Goal: Use online tool/utility: Use online tool/utility

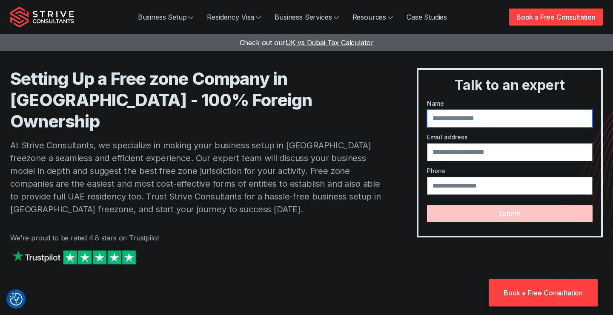
click at [468, 120] on input "text" at bounding box center [510, 118] width 166 height 18
type input "*"
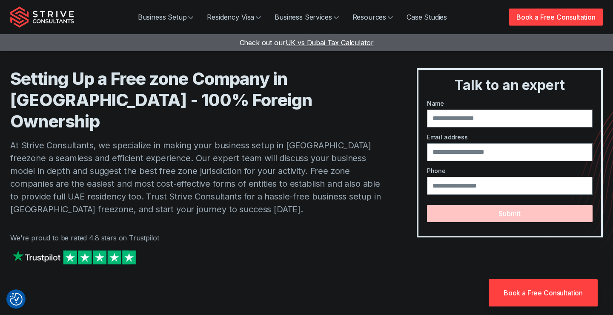
click at [384, 99] on div "Setting Up a Free zone Company in [GEOGRAPHIC_DATA] - 100% Foreign Ownership At…" at bounding box center [306, 175] width 593 height 215
click at [317, 40] on span "UK vs Dubai Tax Calculator" at bounding box center [330, 42] width 88 height 9
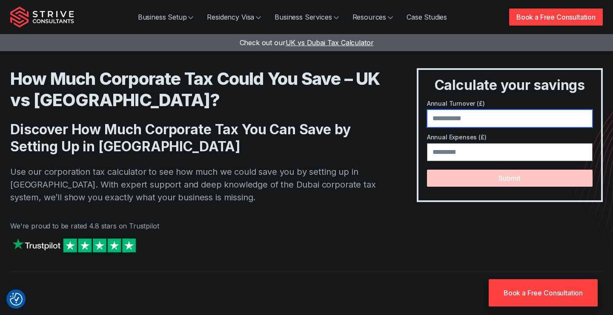
click at [465, 119] on input "number" at bounding box center [510, 118] width 166 height 18
type input "******"
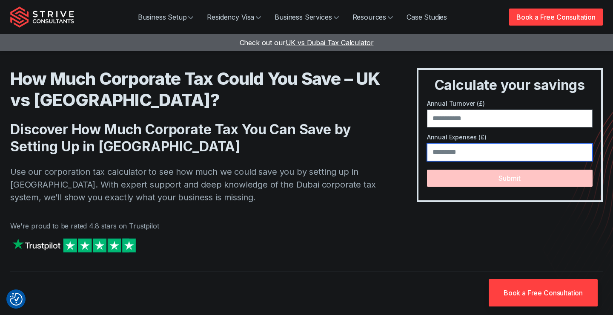
click at [459, 148] on input "number" at bounding box center [510, 152] width 166 height 18
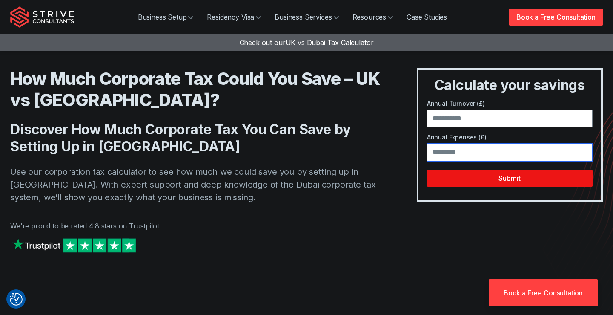
type input "*****"
click at [470, 175] on button "Submit" at bounding box center [510, 177] width 166 height 17
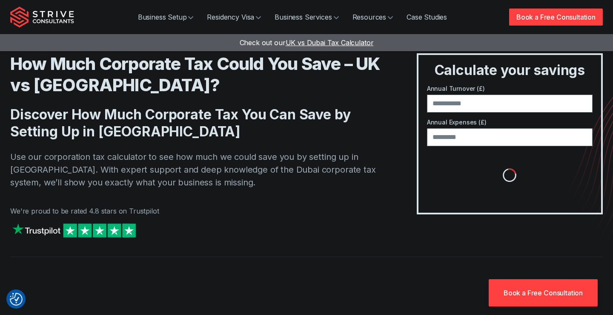
scroll to position [19, 0]
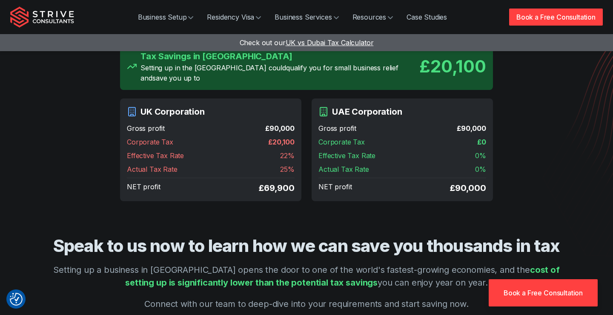
scroll to position [72, 0]
